Goal: Book appointment/travel/reservation

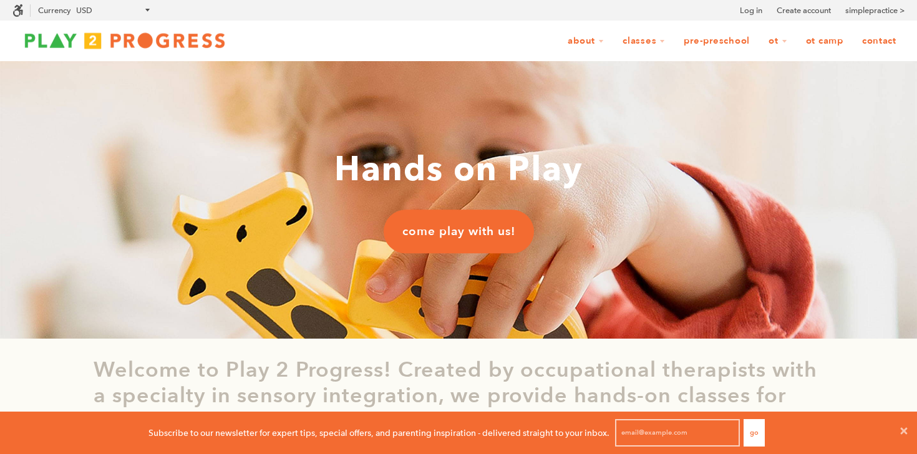
scroll to position [1, 1]
click at [469, 237] on span "come play with us!" at bounding box center [459, 231] width 113 height 16
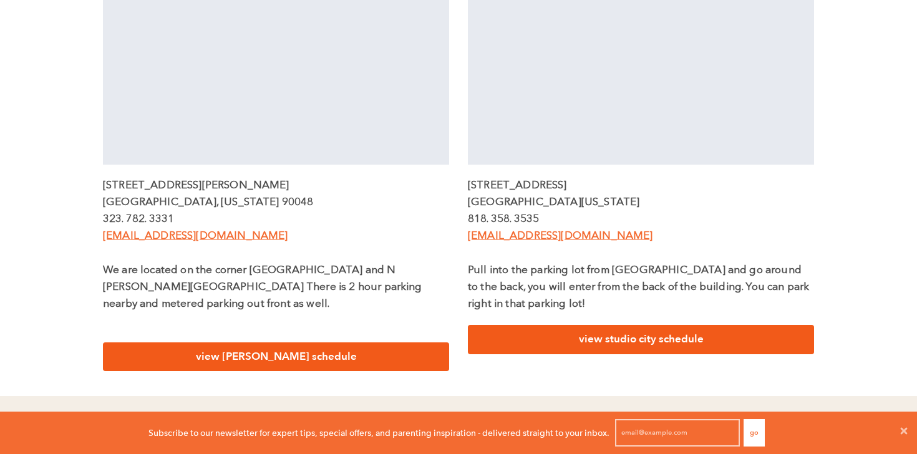
scroll to position [497, 0]
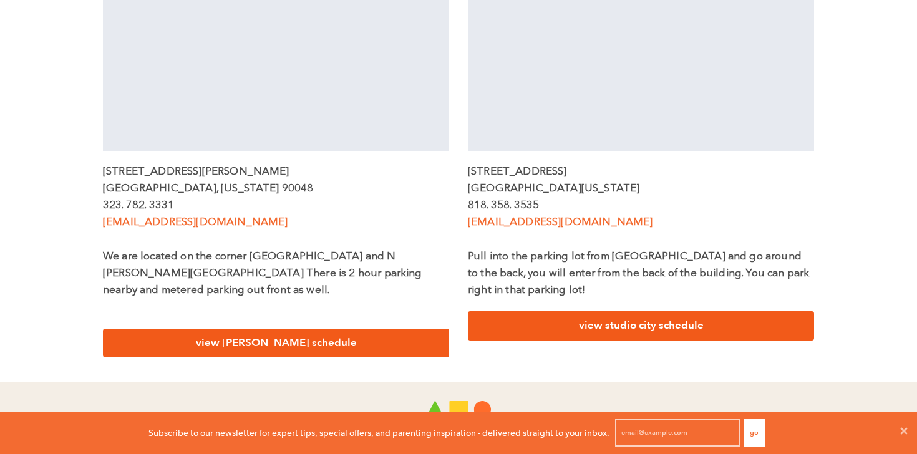
click at [292, 330] on link "view beverly schedule" at bounding box center [276, 343] width 346 height 29
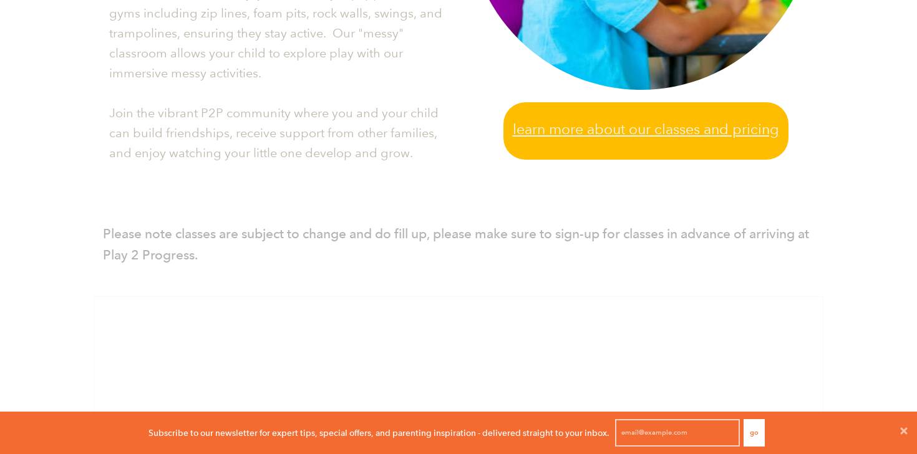
scroll to position [562, 0]
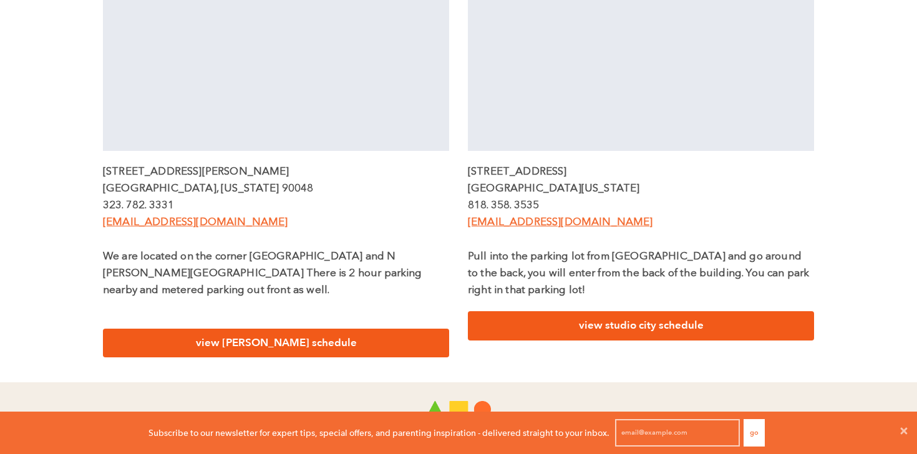
scroll to position [1, 1]
